Goal: Information Seeking & Learning: Learn about a topic

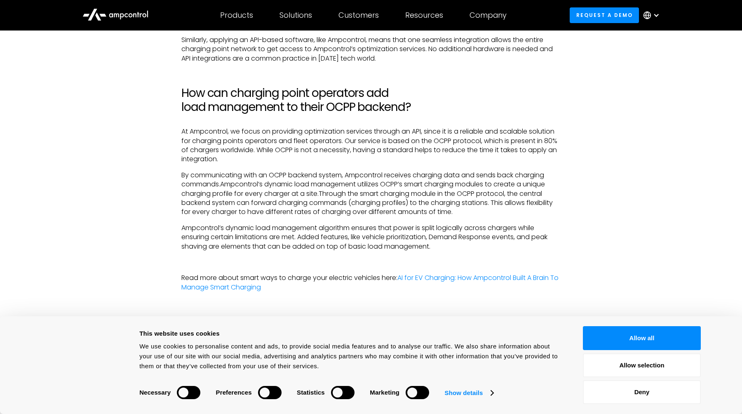
scroll to position [1884, 0]
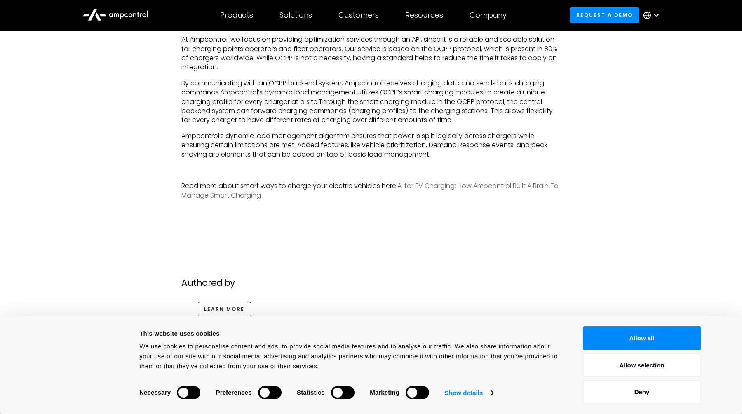
click at [215, 200] on link "AI for EV Charging: How Ampcontrol Built A Brain To Manage Smart Charging" at bounding box center [369, 190] width 377 height 19
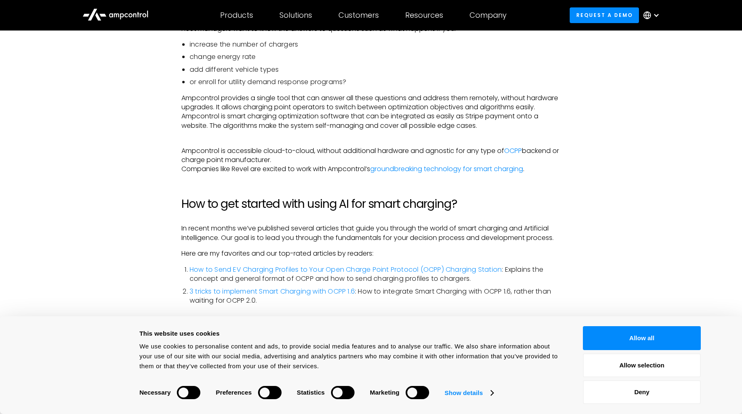
scroll to position [1939, 0]
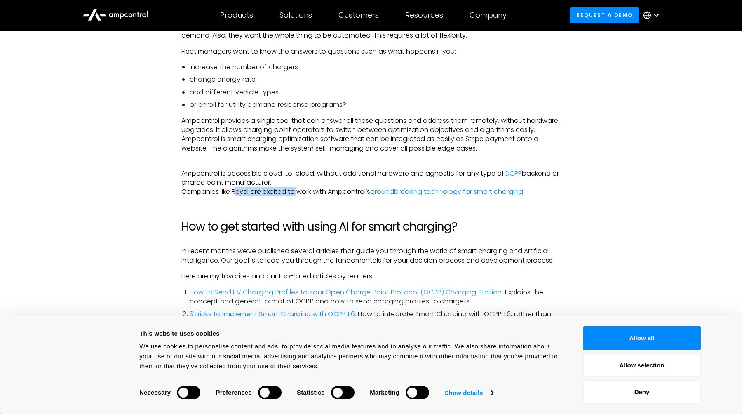
drag, startPoint x: 238, startPoint y: 193, endPoint x: 301, endPoint y: 193, distance: 63.5
click at [301, 193] on p "‍ Ampcontrol is accessible cloud-to-cloud, without additional hardware and agno…" at bounding box center [370, 178] width 379 height 37
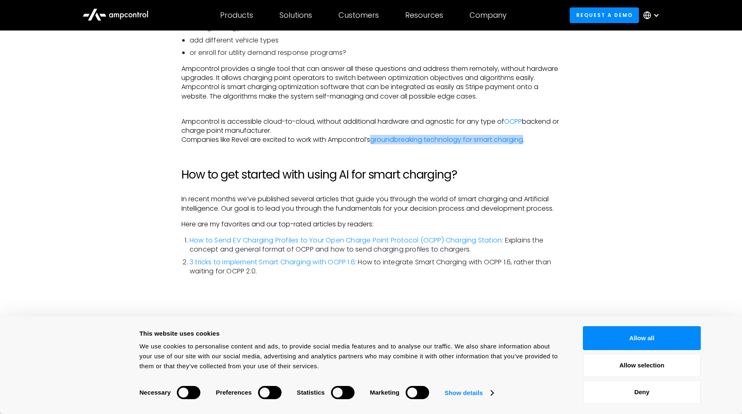
scroll to position [1992, 0]
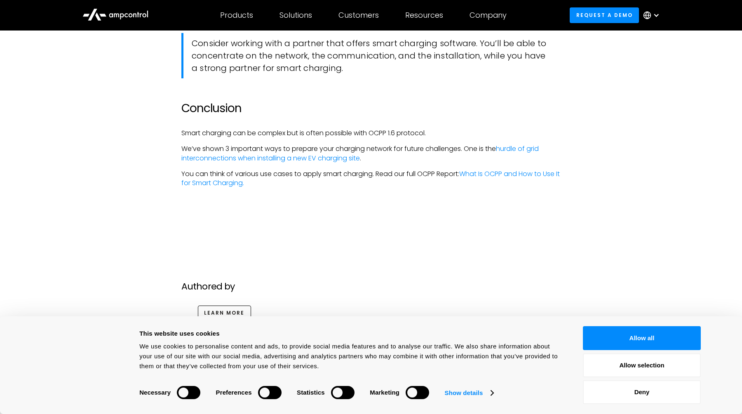
scroll to position [2153, 0]
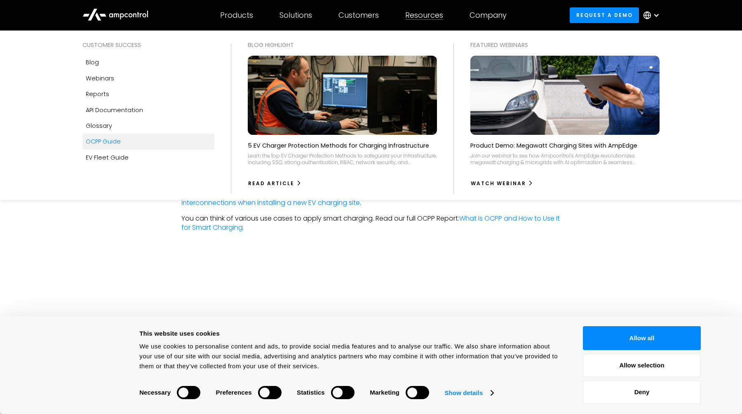
click at [120, 143] on div "OCPP Guide" at bounding box center [103, 141] width 35 height 9
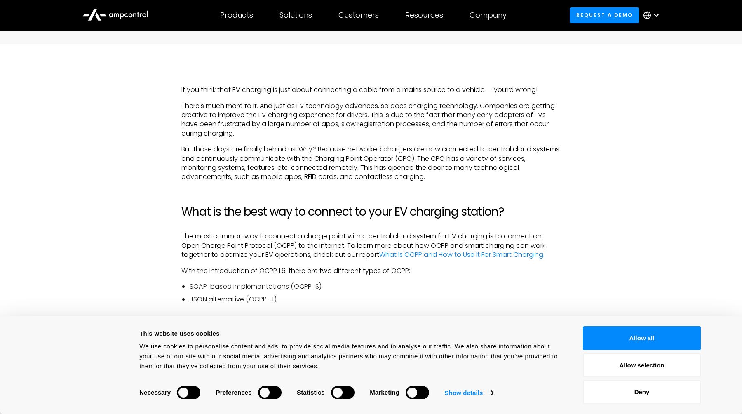
scroll to position [661, 0]
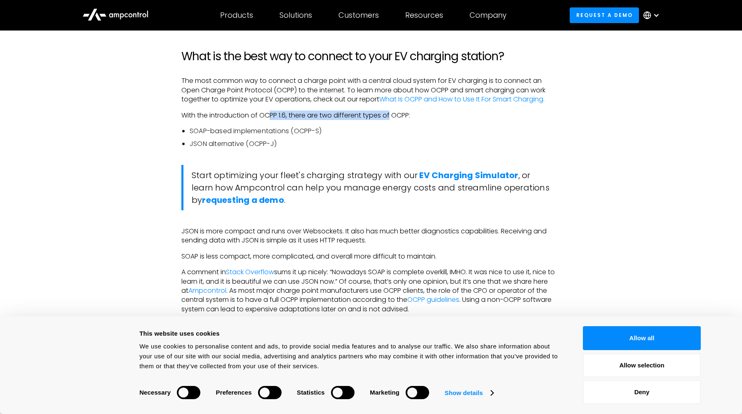
drag, startPoint x: 272, startPoint y: 115, endPoint x: 392, endPoint y: 116, distance: 120.0
click at [389, 116] on p "With the introduction of OCPP 1.6, there are two different types of OCPP:" at bounding box center [370, 115] width 379 height 9
click at [395, 141] on li "JSON alternative (OCPP-J)" at bounding box center [375, 143] width 371 height 9
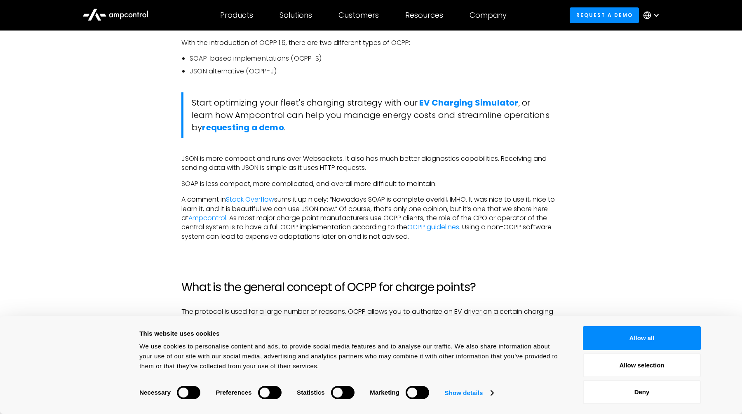
scroll to position [721, 0]
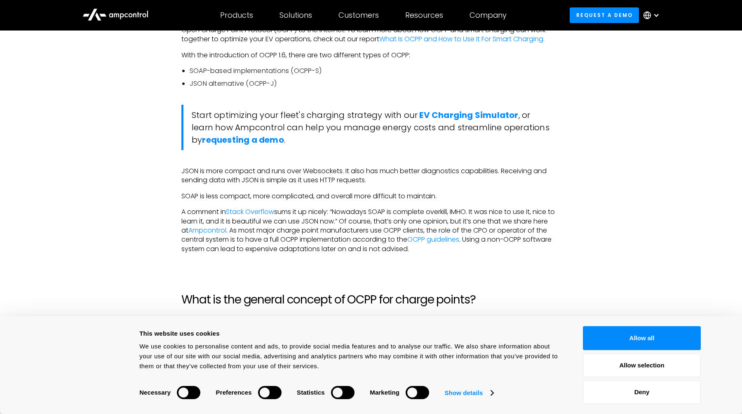
click at [378, 120] on blockquote "Start optimizing your fleet's charging strategy with our EV Charging Simulator …" at bounding box center [370, 127] width 379 height 45
drag, startPoint x: 353, startPoint y: 129, endPoint x: 430, endPoint y: 129, distance: 76.3
click at [429, 129] on blockquote "Start optimizing your fleet's charging strategy with our EV Charging Simulator …" at bounding box center [370, 127] width 379 height 45
click at [430, 129] on blockquote "Start optimizing your fleet's charging strategy with our EV Charging Simulator …" at bounding box center [370, 127] width 379 height 45
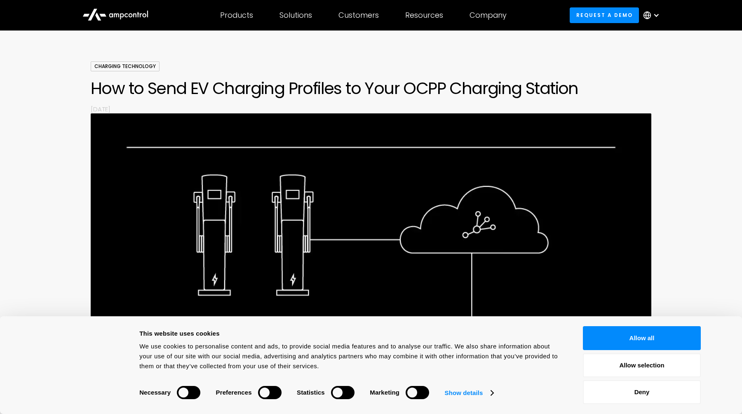
scroll to position [0, 0]
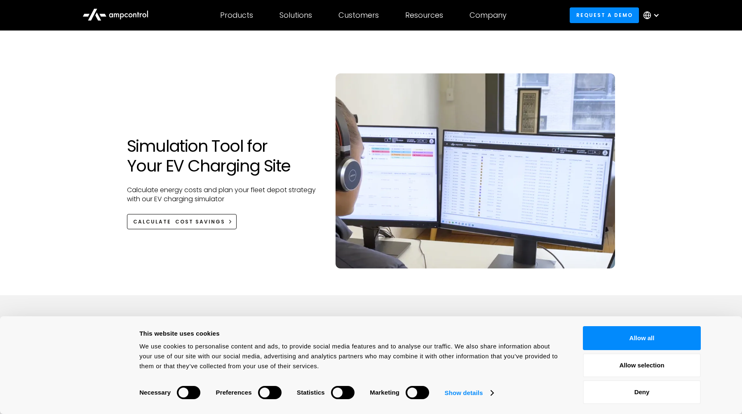
click at [500, 177] on img at bounding box center [476, 170] width 280 height 195
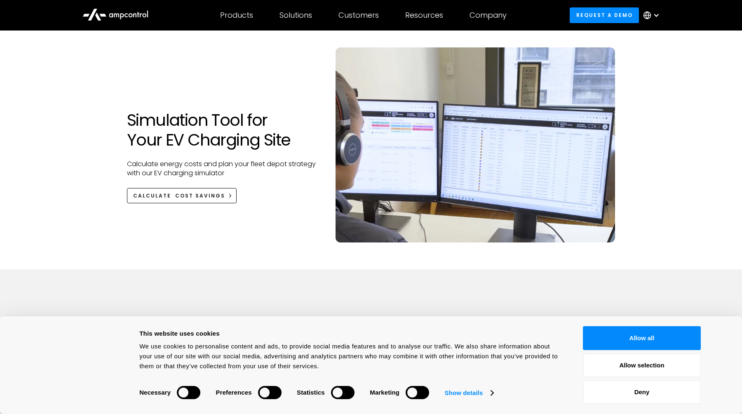
scroll to position [27, 0]
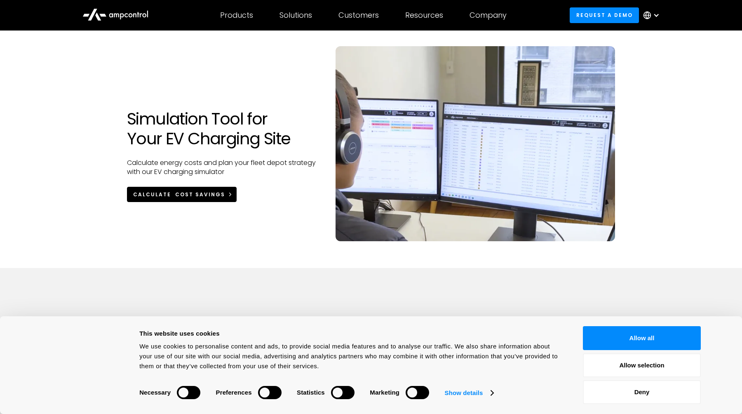
click at [216, 195] on div "Calculate Cost Savings" at bounding box center [179, 194] width 92 height 7
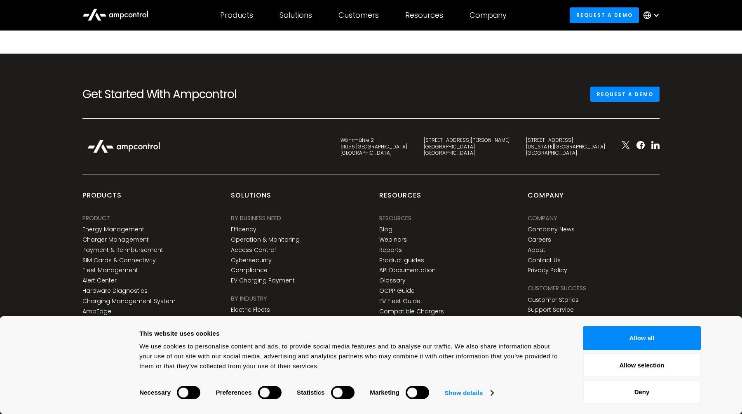
scroll to position [1854, 0]
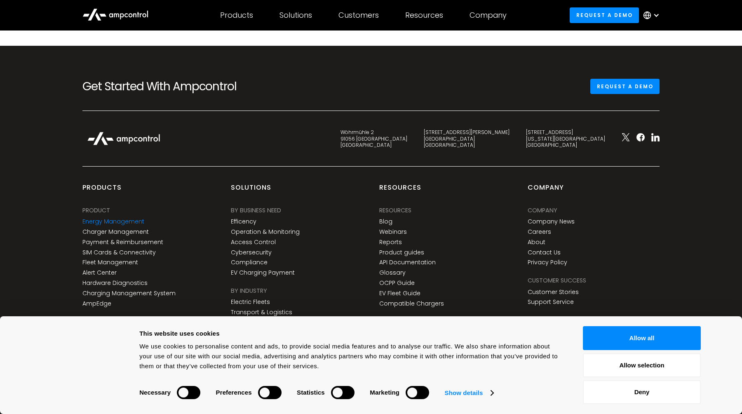
click at [136, 218] on link "Energy Management" at bounding box center [113, 221] width 62 height 7
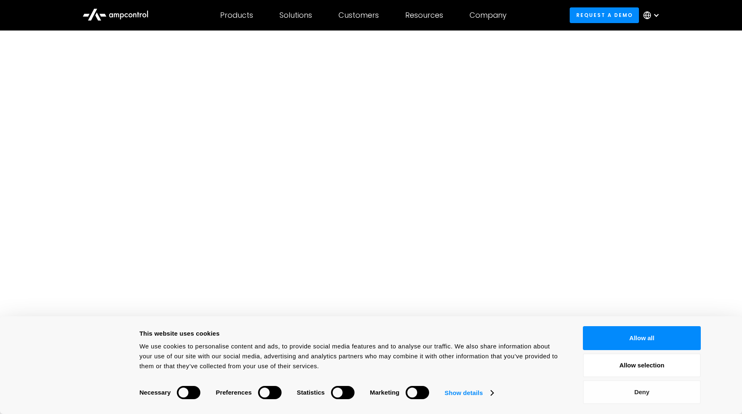
click at [618, 397] on button "Deny" at bounding box center [642, 392] width 118 height 24
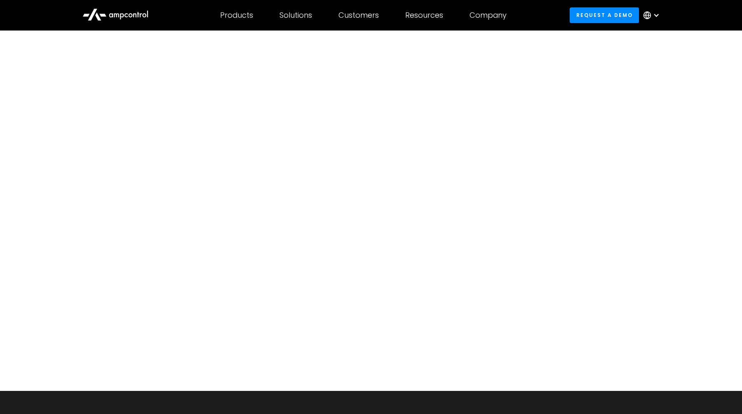
scroll to position [57, 0]
